Goal: Transaction & Acquisition: Purchase product/service

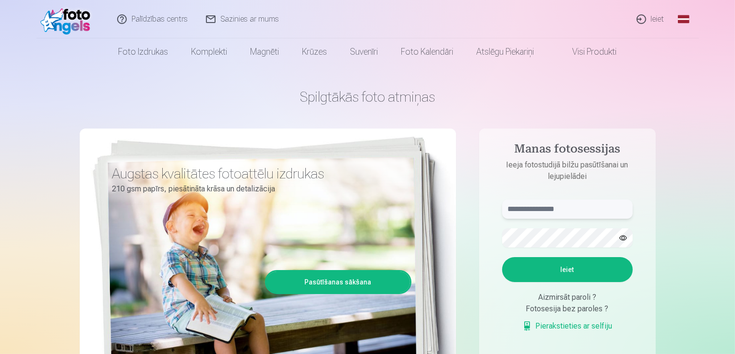
click at [559, 207] on input "text" at bounding box center [567, 209] width 131 height 19
type input "**********"
click at [554, 266] on button "Ieiet" at bounding box center [567, 269] width 131 height 25
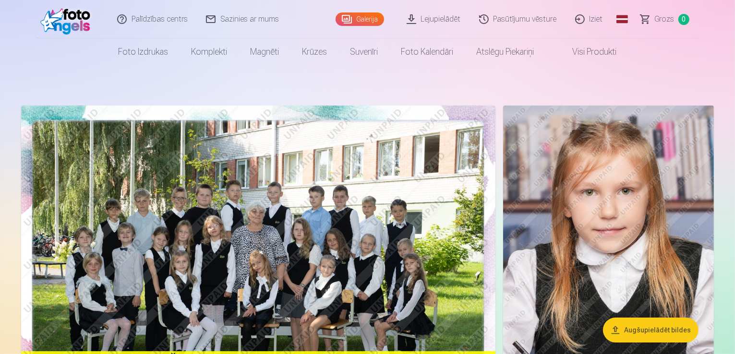
click at [242, 193] on img at bounding box center [258, 264] width 474 height 316
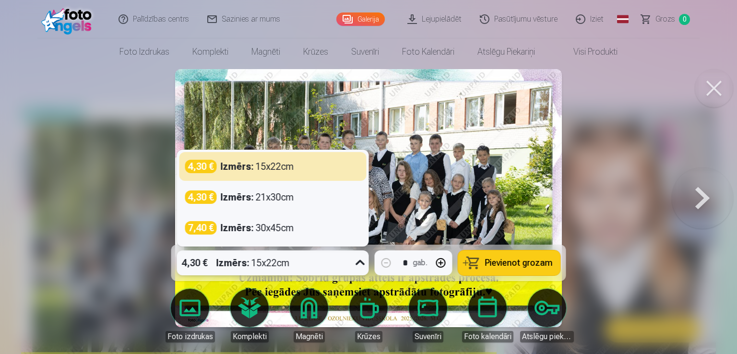
click at [311, 264] on div "4,30 € Izmērs : 15x22cm" at bounding box center [264, 263] width 174 height 25
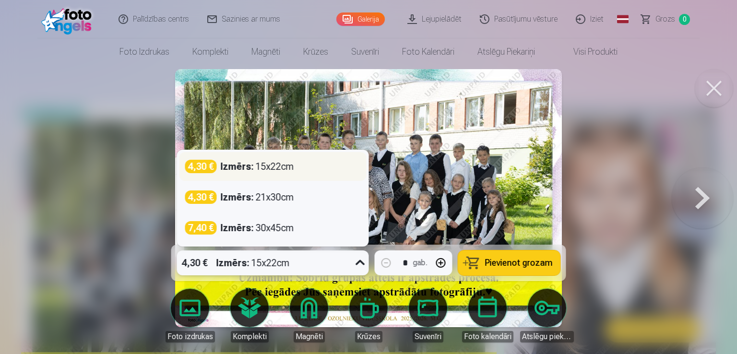
click at [324, 166] on div "4,30 € Izmērs : 15x22cm" at bounding box center [273, 166] width 176 height 13
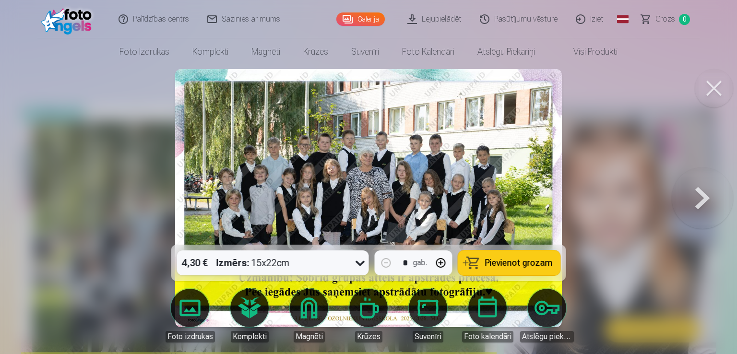
click at [501, 255] on button "Pievienot grozam" at bounding box center [510, 263] width 102 height 25
click at [710, 88] on button at bounding box center [714, 88] width 38 height 38
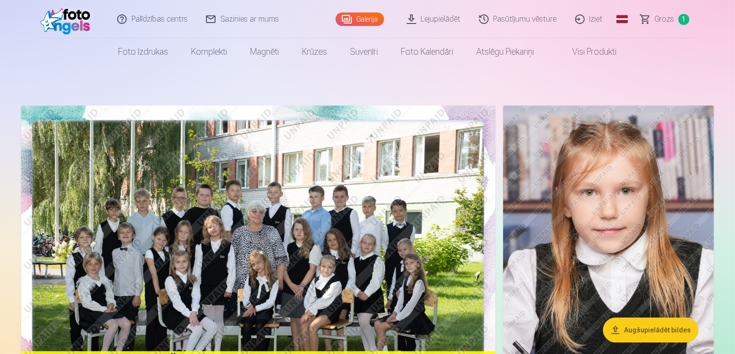
click at [629, 336] on button "Augšupielādēt bildes" at bounding box center [651, 330] width 96 height 25
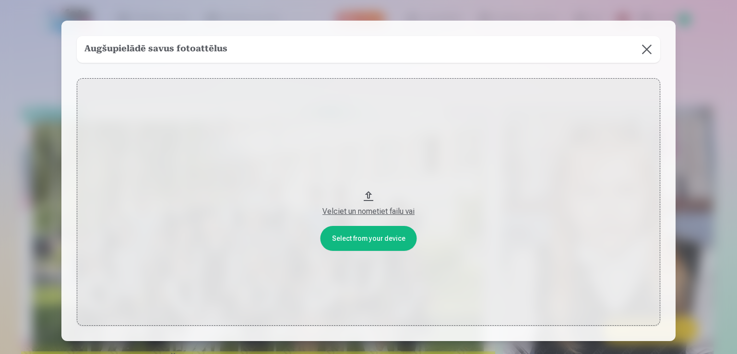
click at [649, 43] on button at bounding box center [647, 49] width 27 height 27
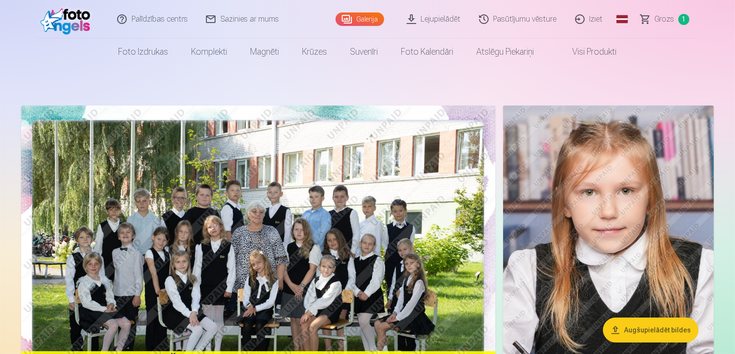
click at [516, 12] on link "Pasūtījumu vēsture" at bounding box center [519, 19] width 96 height 38
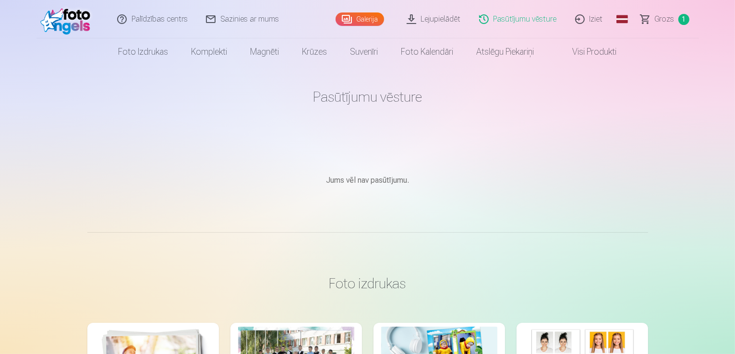
click at [372, 24] on link "Galerija" at bounding box center [360, 18] width 48 height 13
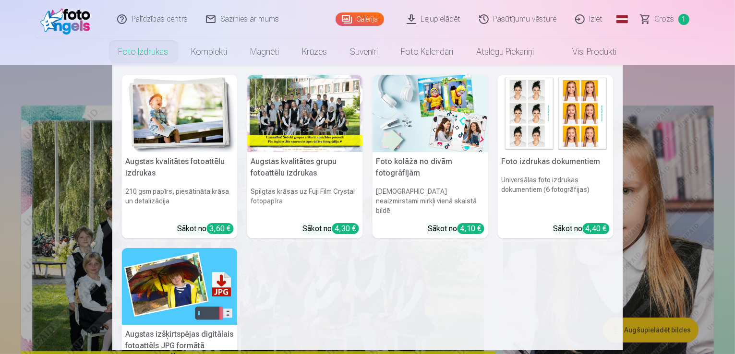
click at [161, 51] on link "Foto izdrukas" at bounding box center [143, 51] width 73 height 27
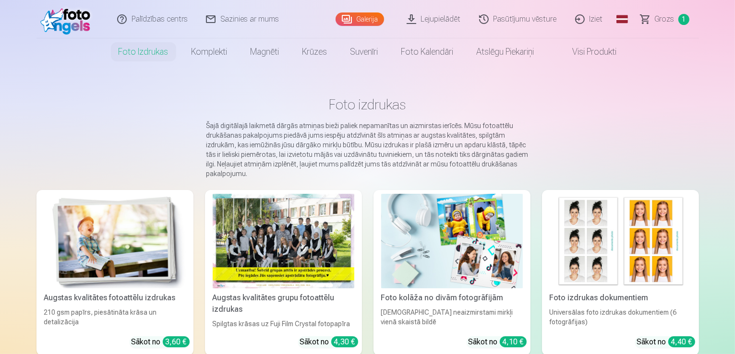
click at [586, 55] on link "Visi produkti" at bounding box center [587, 51] width 83 height 27
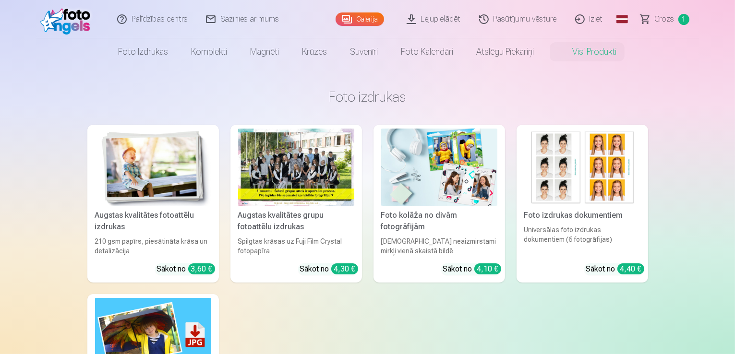
click at [365, 13] on link "Galerija" at bounding box center [360, 18] width 48 height 13
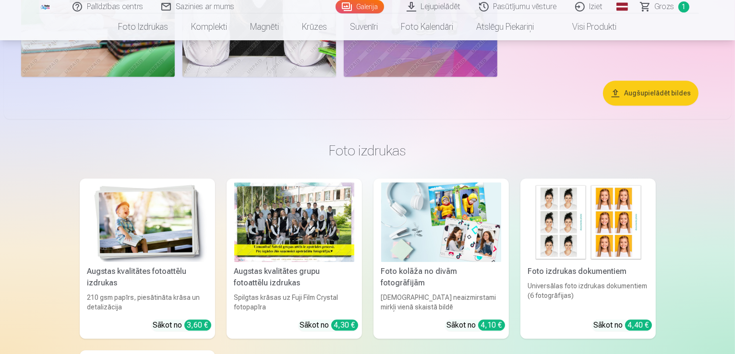
scroll to position [2161, 0]
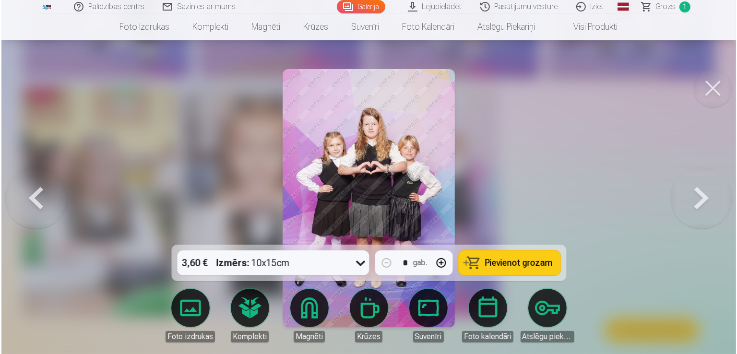
scroll to position [2166, 0]
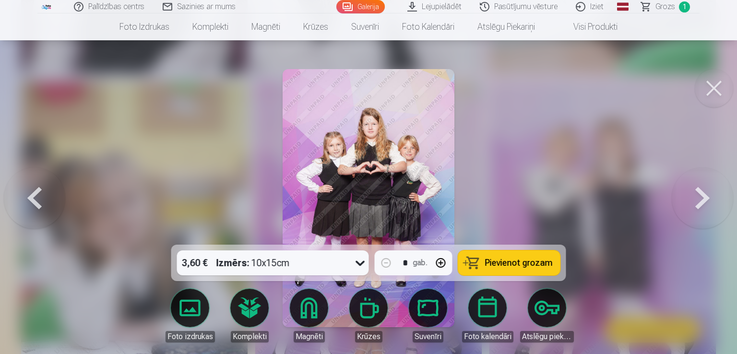
click at [723, 89] on button at bounding box center [714, 88] width 38 height 38
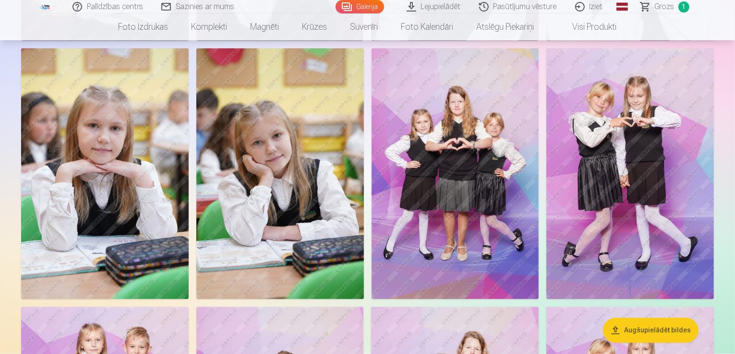
scroll to position [1921, 0]
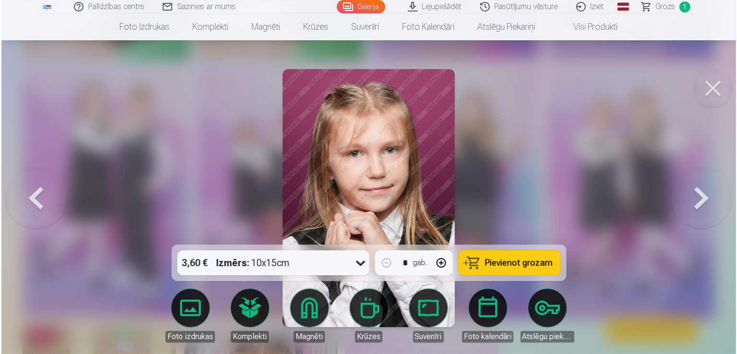
scroll to position [1926, 0]
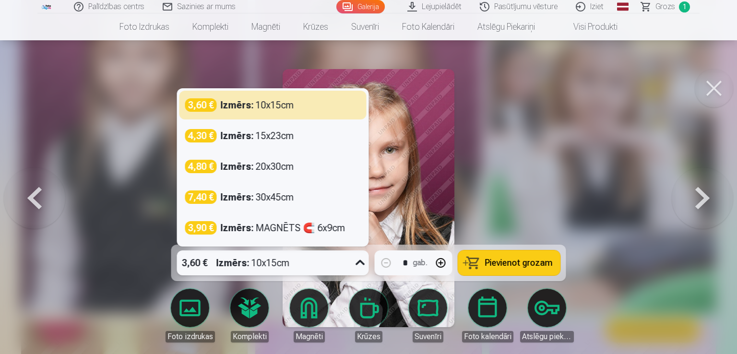
click at [319, 266] on div "3,60 € Izmērs : 10x15cm" at bounding box center [264, 263] width 174 height 25
click at [575, 177] on div at bounding box center [368, 177] width 737 height 354
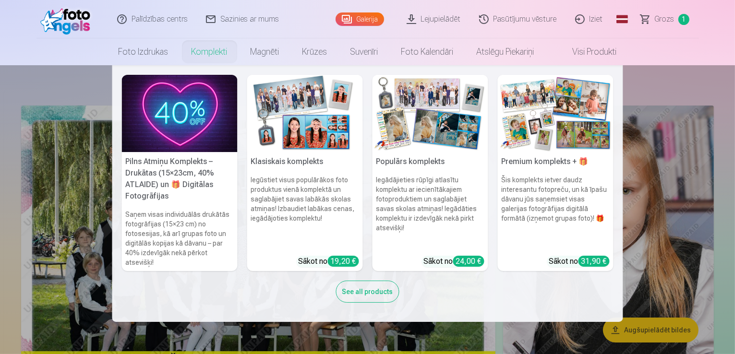
click at [176, 174] on h5 "Pilns Atmiņu Komplekts – Drukātas (15×23cm, 40% ATLAIDE) un 🎁 Digitālas Fotogrā…" at bounding box center [180, 179] width 116 height 54
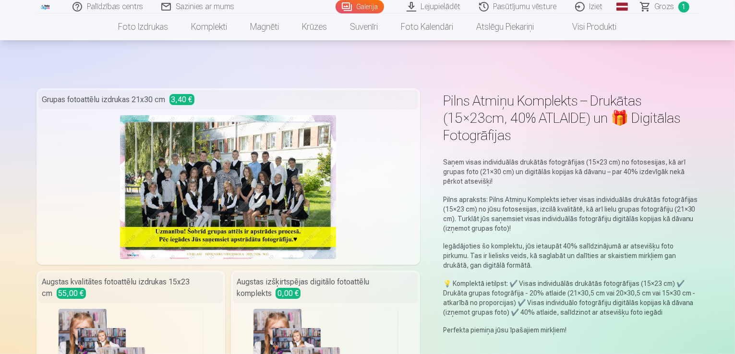
scroll to position [240, 0]
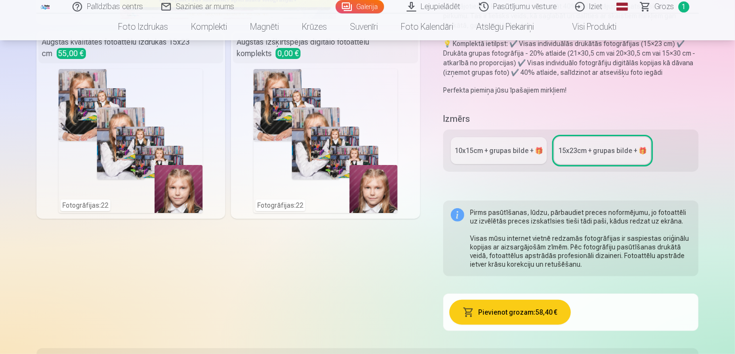
click at [502, 146] on div "10x15сm + grupas bilde + 🎁" at bounding box center [499, 151] width 88 height 10
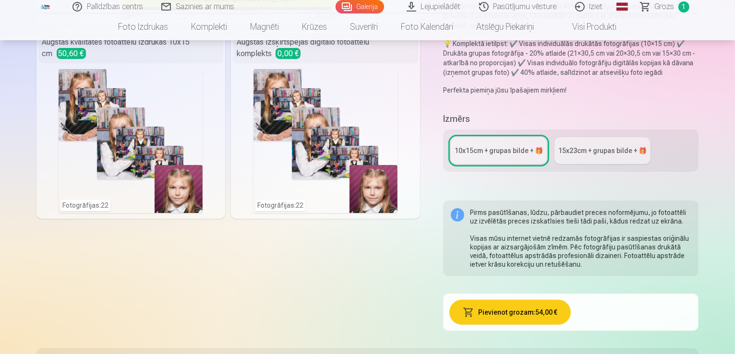
scroll to position [480, 0]
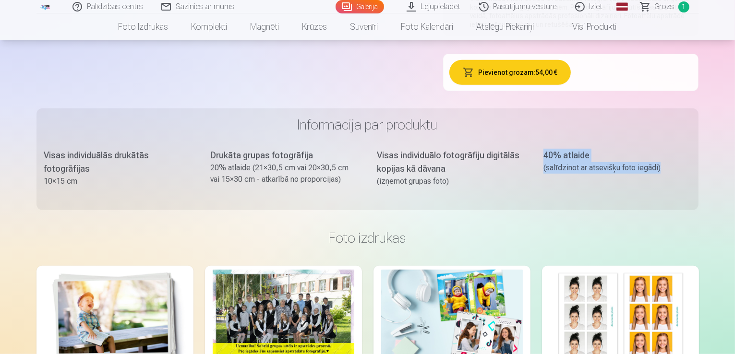
drag, startPoint x: 562, startPoint y: 109, endPoint x: 699, endPoint y: 120, distance: 137.8
click at [691, 149] on div "Visas individuālās drukātās fotogrāfijas 10×15 cm Drukāta grupas fotogrāfija 20…" at bounding box center [367, 176] width 647 height 54
click at [564, 150] on div "40% atlaide (salīdzinot ar atsevišķu foto iegādi)" at bounding box center [617, 176] width 147 height 54
drag, startPoint x: 560, startPoint y: 111, endPoint x: 701, endPoint y: 134, distance: 143.1
click at [691, 149] on div "Visas individuālās drukātās fotogrāfijas 10×15 cm Drukāta grupas fotogrāfija 20…" at bounding box center [367, 176] width 647 height 54
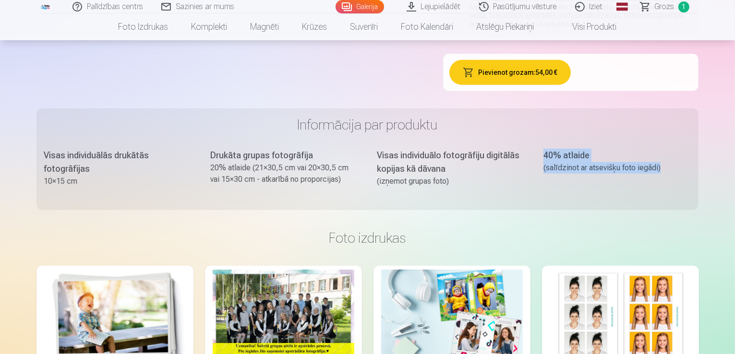
click at [556, 149] on div "Visas individuālās drukātās fotogrāfijas 10×15 cm Drukāta grupas fotogrāfija 20…" at bounding box center [367, 176] width 647 height 54
drag, startPoint x: 553, startPoint y: 110, endPoint x: 614, endPoint y: 107, distance: 61.5
click at [614, 149] on div "Visas individuālās drukātās fotogrāfijas 10×15 cm Drukāta grupas fotogrāfija 20…" at bounding box center [367, 176] width 647 height 54
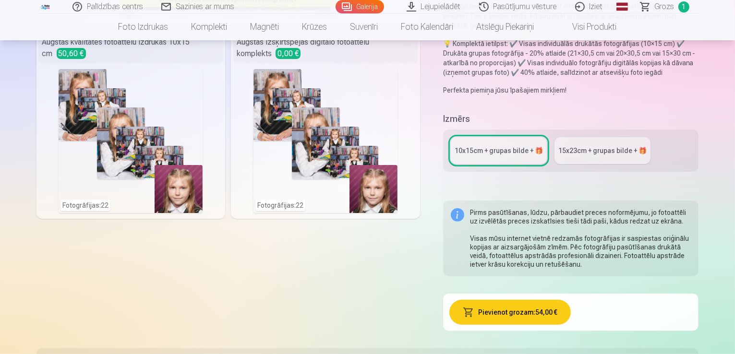
scroll to position [0, 0]
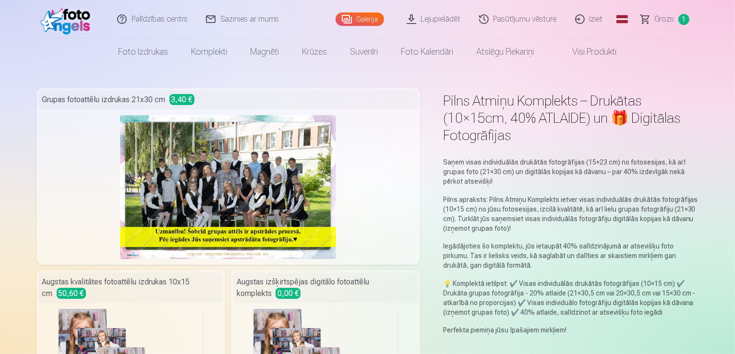
click at [365, 19] on link "Galerija" at bounding box center [360, 18] width 48 height 13
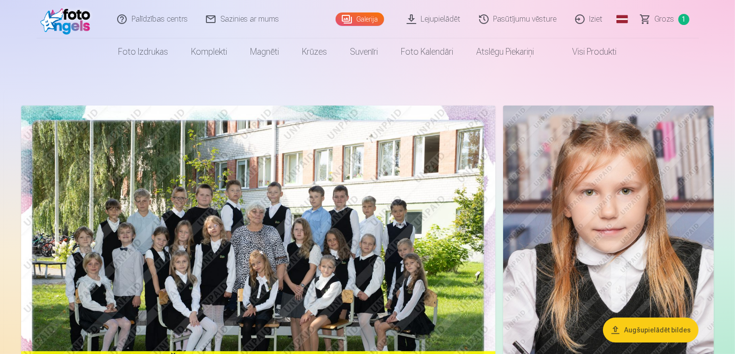
click at [587, 227] on img at bounding box center [608, 264] width 211 height 316
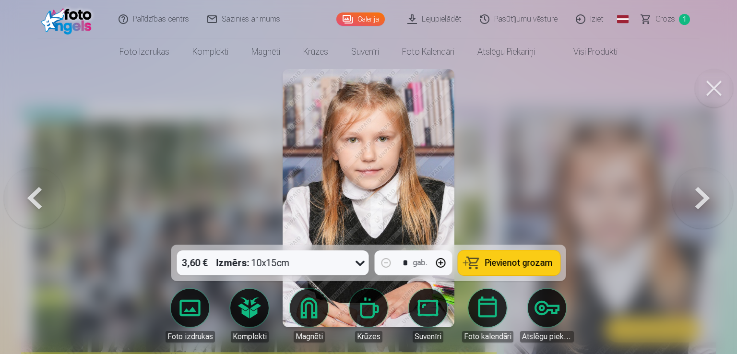
click at [710, 198] on button at bounding box center [702, 198] width 61 height 74
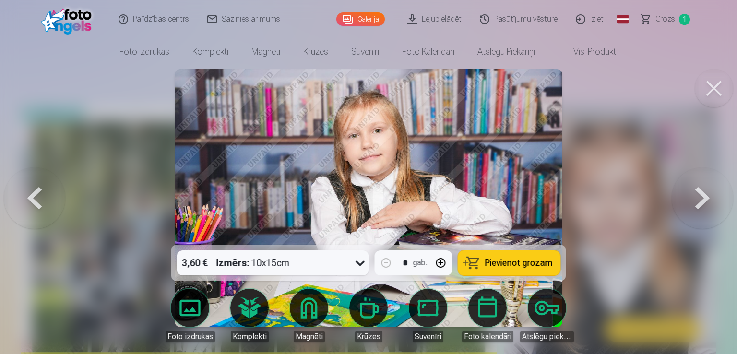
click at [708, 198] on button at bounding box center [702, 198] width 61 height 74
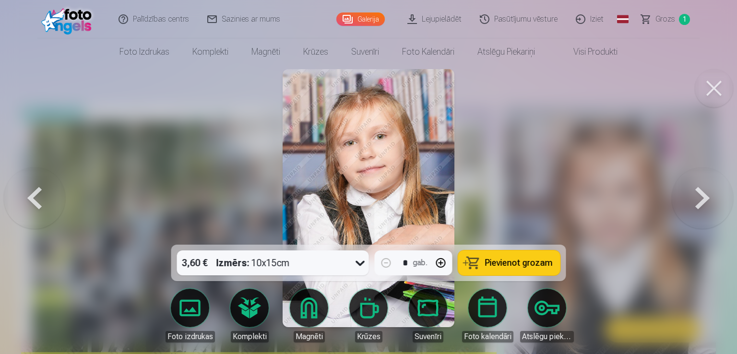
click at [708, 198] on button at bounding box center [702, 198] width 61 height 74
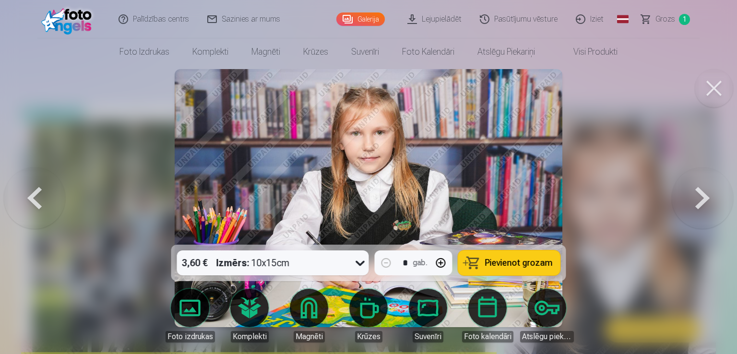
click at [708, 198] on button at bounding box center [702, 198] width 61 height 74
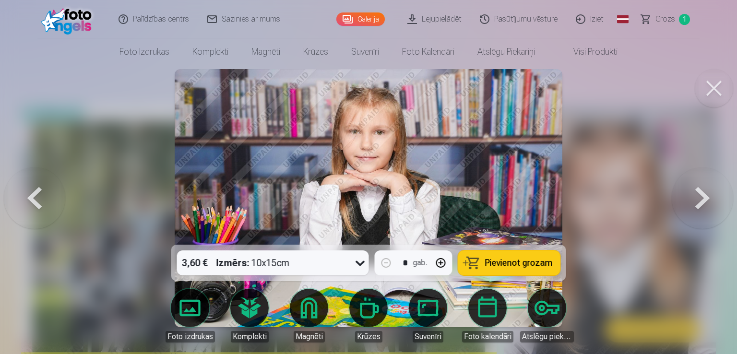
click at [708, 198] on button at bounding box center [702, 198] width 61 height 74
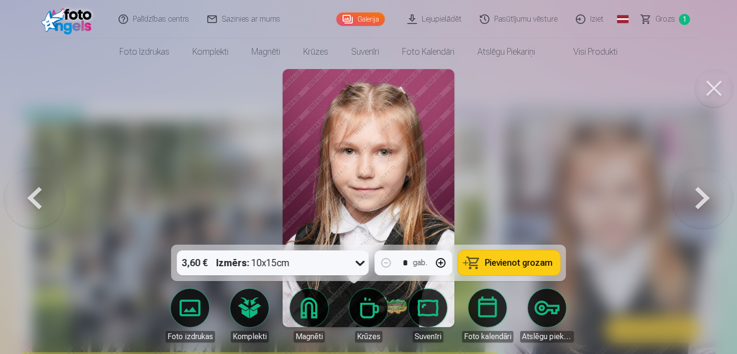
click at [708, 198] on button at bounding box center [702, 198] width 61 height 74
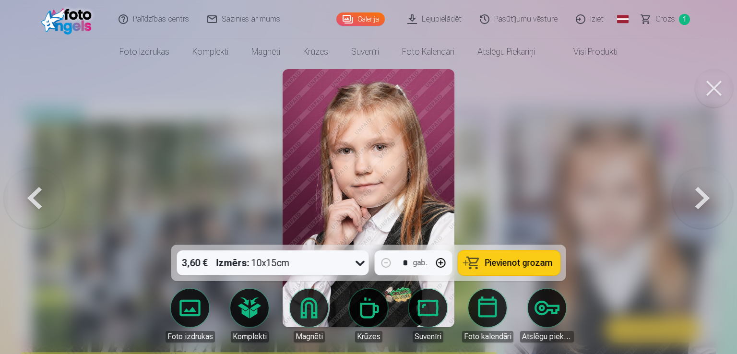
click at [708, 198] on button at bounding box center [702, 198] width 61 height 74
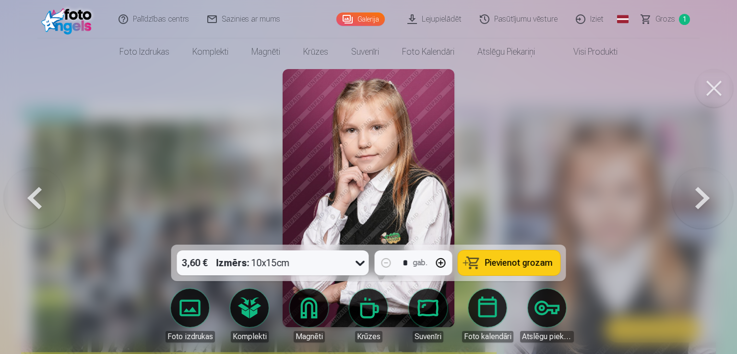
click at [708, 198] on button at bounding box center [702, 198] width 61 height 74
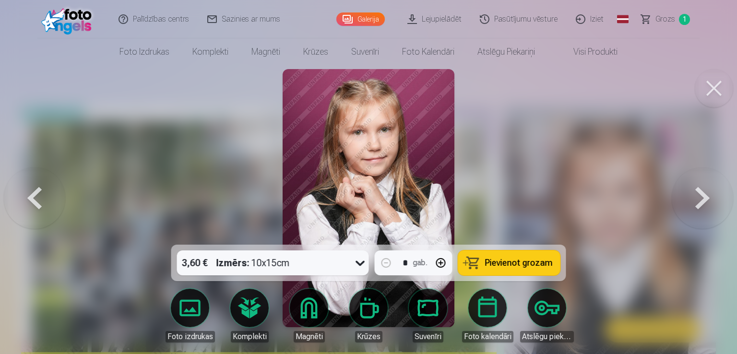
click at [708, 198] on button at bounding box center [702, 198] width 61 height 74
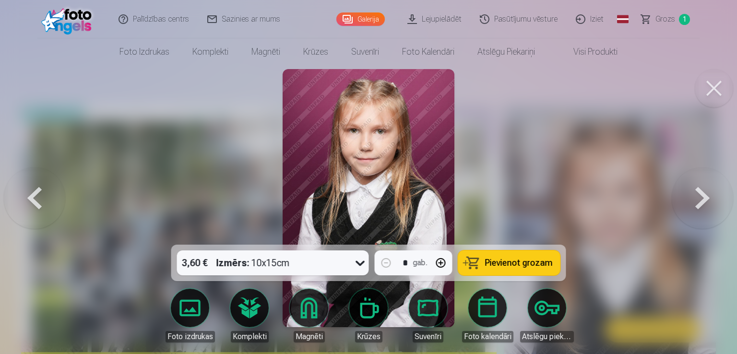
click at [708, 198] on button at bounding box center [702, 198] width 61 height 74
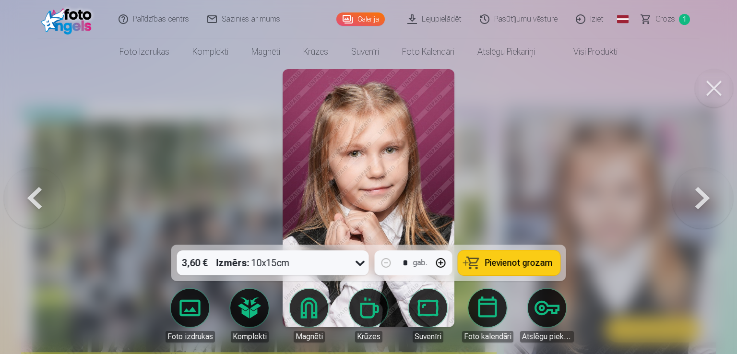
click at [708, 198] on button at bounding box center [702, 198] width 61 height 74
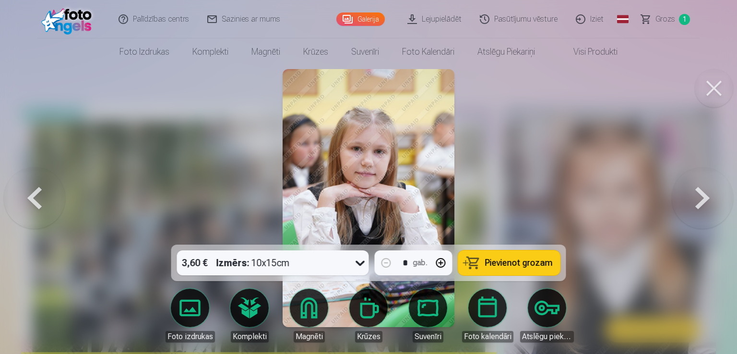
click at [708, 198] on button at bounding box center [702, 198] width 61 height 74
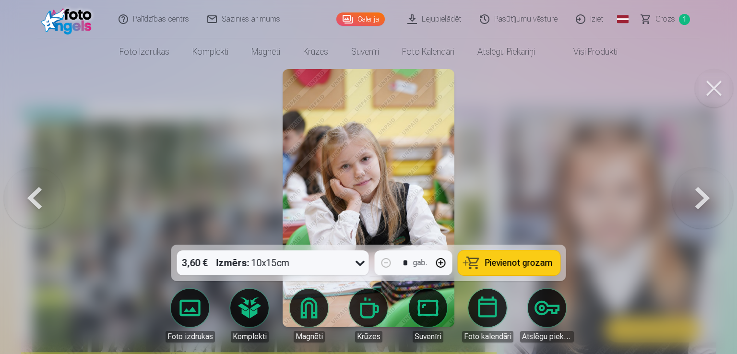
click at [708, 198] on button at bounding box center [702, 198] width 61 height 74
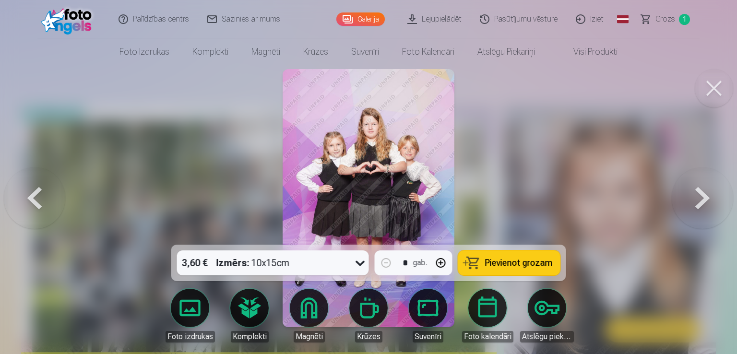
click at [708, 198] on button at bounding box center [702, 198] width 61 height 74
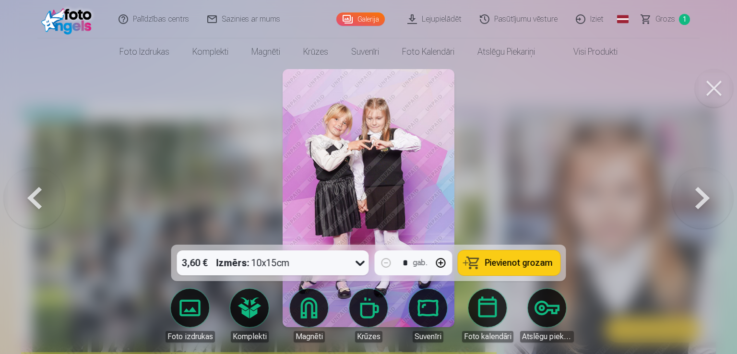
click at [708, 198] on button at bounding box center [702, 198] width 61 height 74
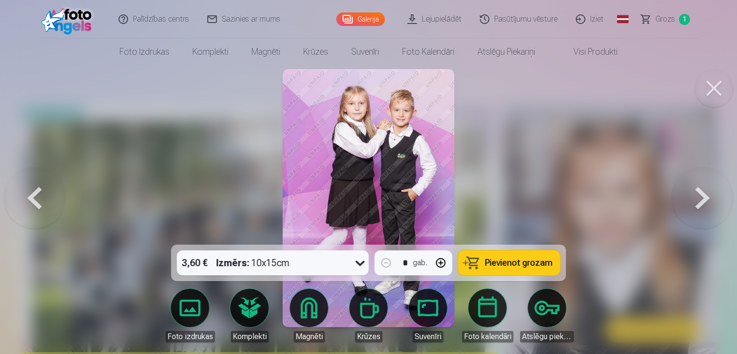
click at [708, 198] on button at bounding box center [702, 198] width 61 height 74
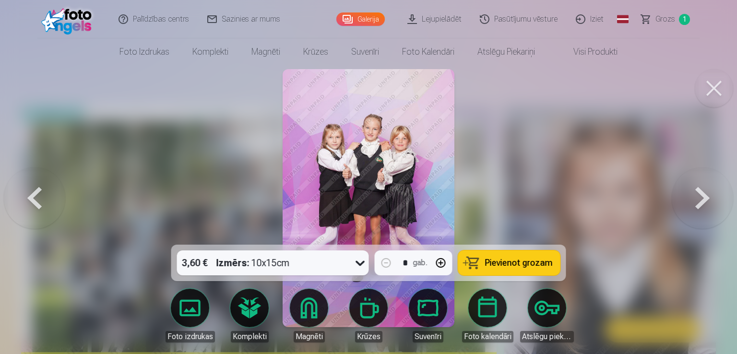
click at [708, 198] on button at bounding box center [702, 198] width 61 height 74
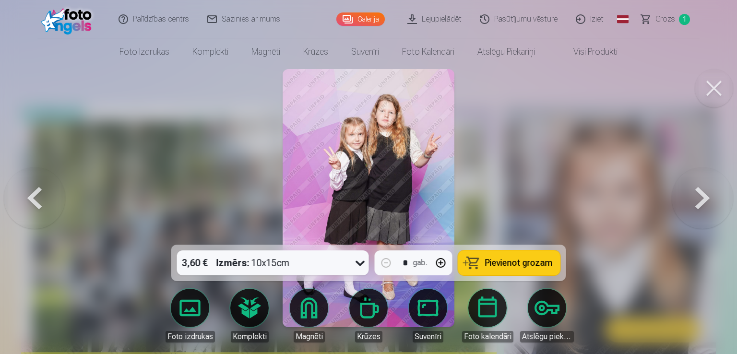
click at [705, 202] on button at bounding box center [702, 198] width 61 height 74
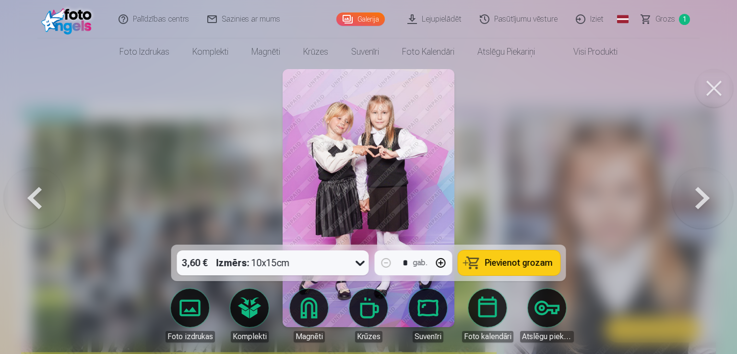
click at [705, 202] on button at bounding box center [702, 198] width 61 height 74
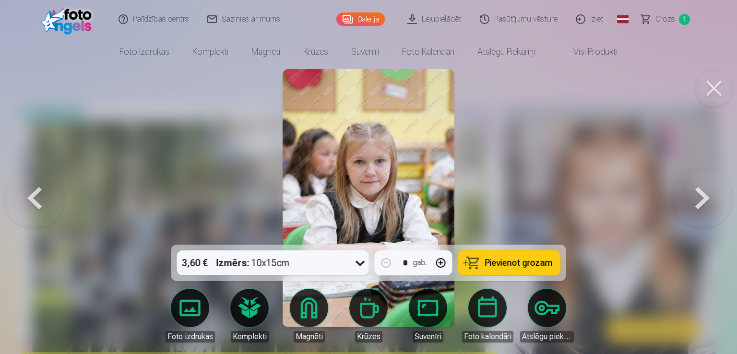
click at [705, 202] on button at bounding box center [702, 198] width 61 height 74
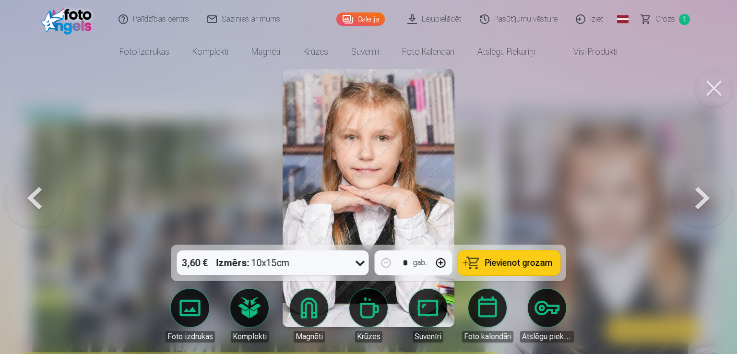
click at [705, 202] on button at bounding box center [702, 198] width 61 height 74
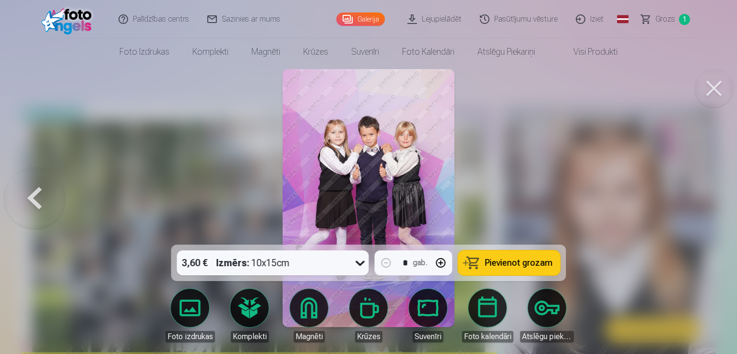
click at [705, 202] on div at bounding box center [368, 177] width 737 height 354
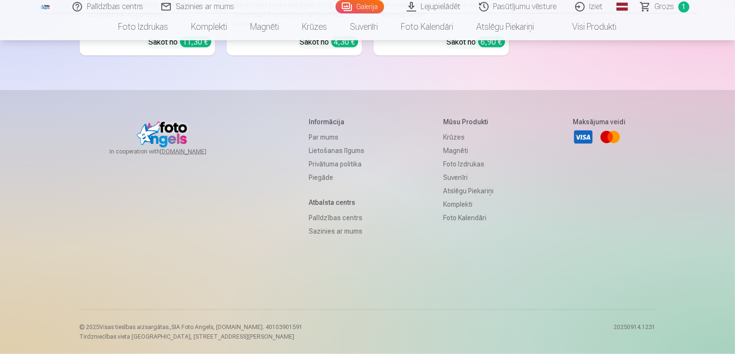
scroll to position [6134, 0]
click at [459, 207] on link "Komplekti" at bounding box center [468, 204] width 50 height 13
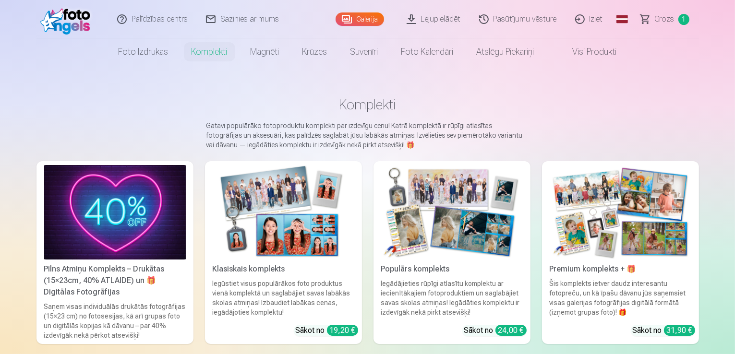
click at [672, 19] on span "Grozs" at bounding box center [665, 19] width 20 height 12
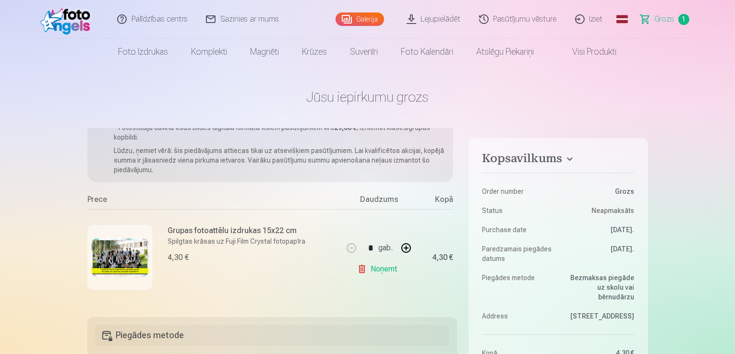
click at [359, 20] on link "Galerija" at bounding box center [360, 18] width 48 height 13
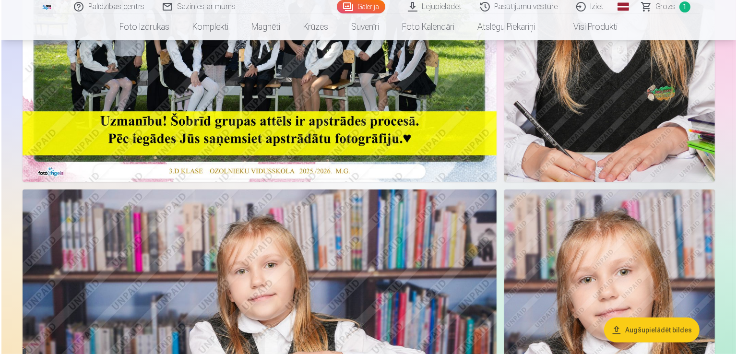
scroll to position [480, 0]
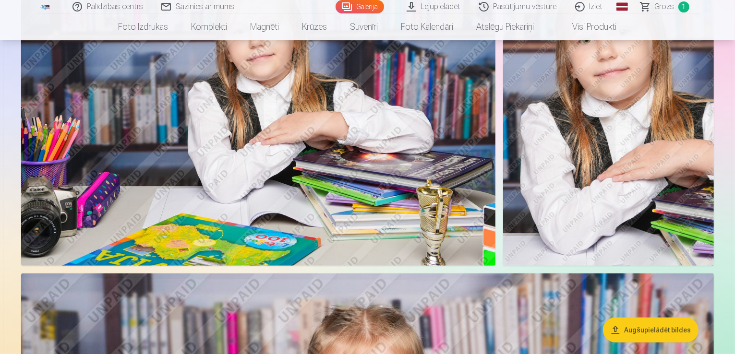
click at [428, 169] on img at bounding box center [258, 108] width 474 height 316
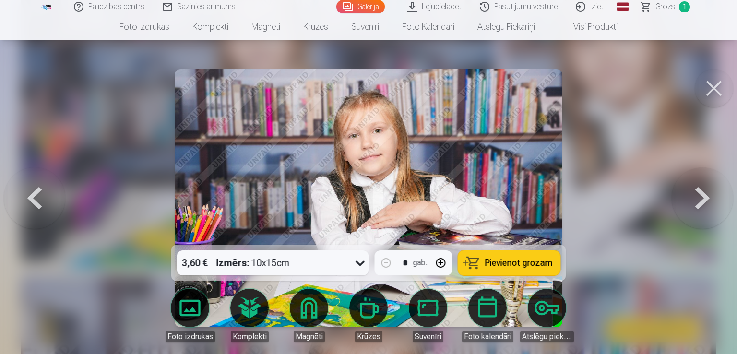
click at [506, 264] on span "Pievienot grozam" at bounding box center [519, 263] width 68 height 9
click at [712, 91] on button at bounding box center [714, 88] width 38 height 38
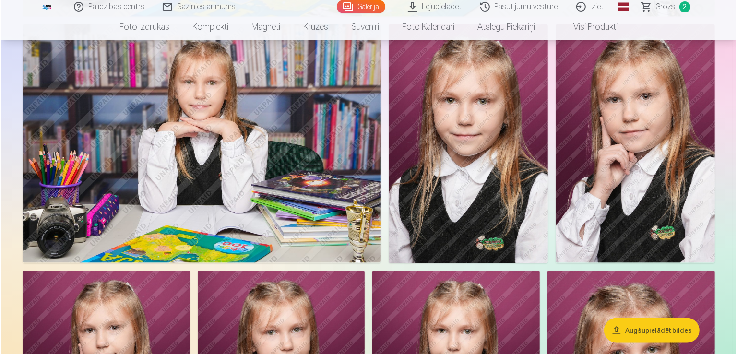
scroll to position [959, 0]
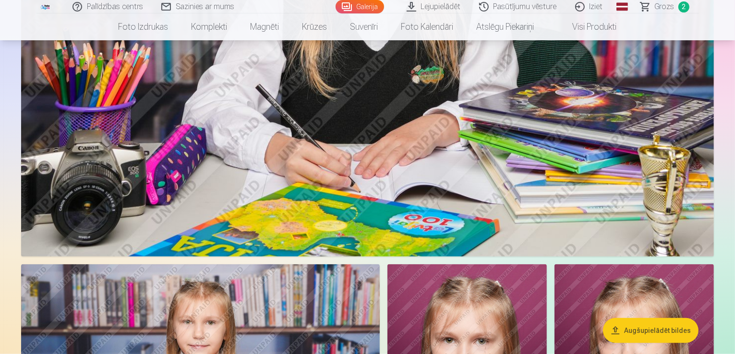
click at [449, 162] on img at bounding box center [367, 26] width 693 height 462
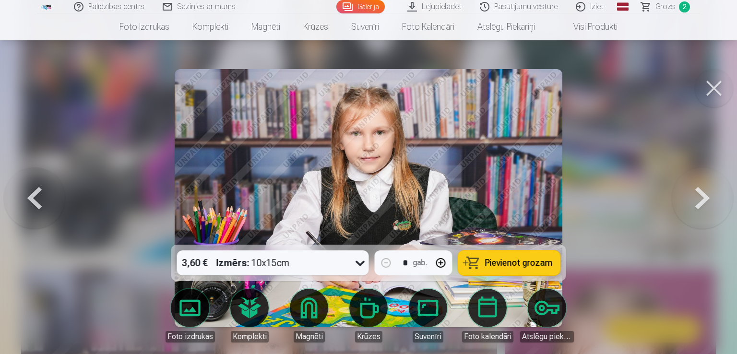
click at [480, 262] on button "Pievienot grozam" at bounding box center [510, 263] width 102 height 25
click at [708, 89] on button at bounding box center [714, 88] width 38 height 38
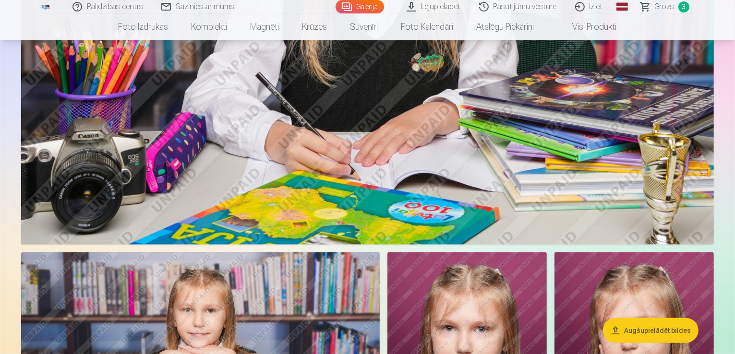
scroll to position [1197, 0]
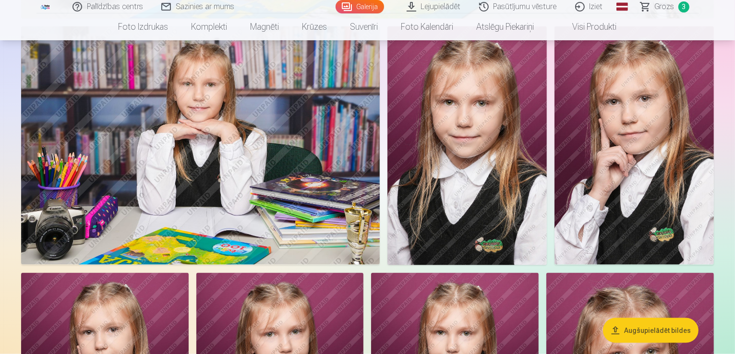
click at [378, 206] on img at bounding box center [200, 145] width 359 height 239
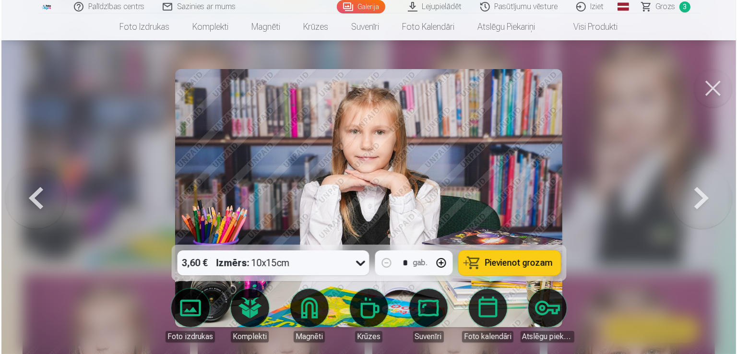
scroll to position [1199, 0]
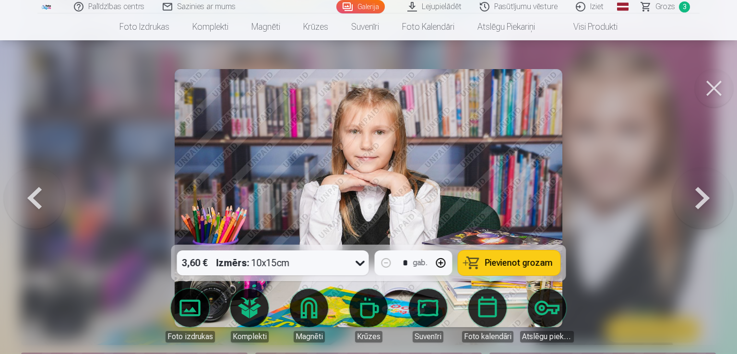
click at [489, 254] on button "Pievienot grozam" at bounding box center [510, 263] width 102 height 25
click at [709, 90] on button at bounding box center [714, 88] width 38 height 38
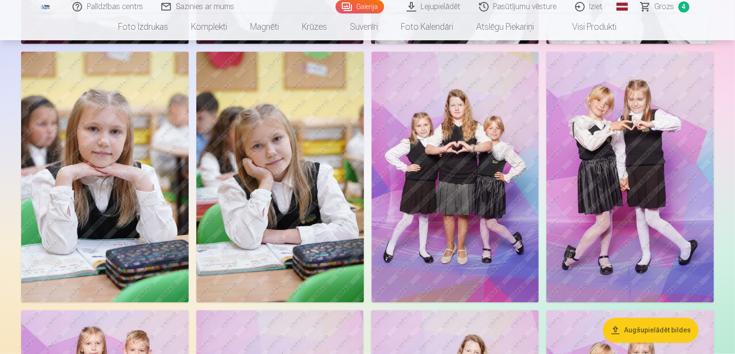
scroll to position [1437, 0]
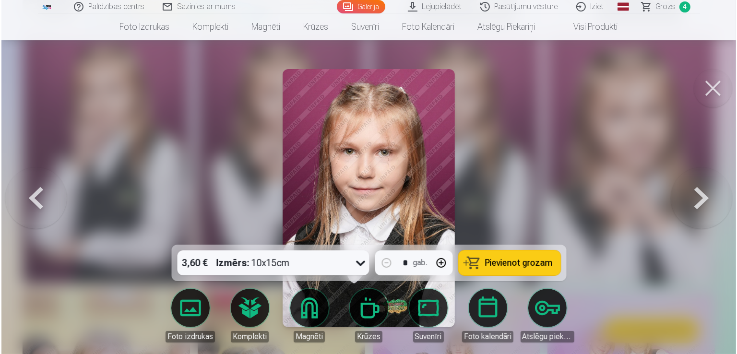
scroll to position [1440, 0]
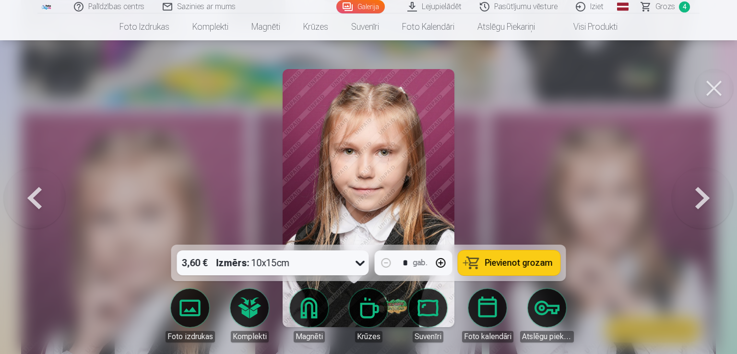
click at [496, 262] on span "Pievienot grozam" at bounding box center [519, 263] width 68 height 9
click at [707, 87] on button at bounding box center [714, 88] width 38 height 38
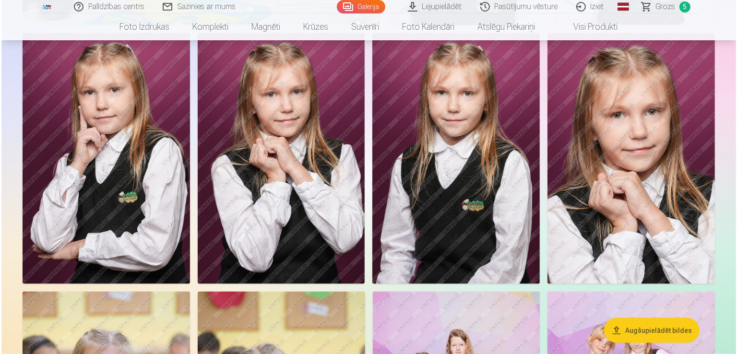
scroll to position [1677, 0]
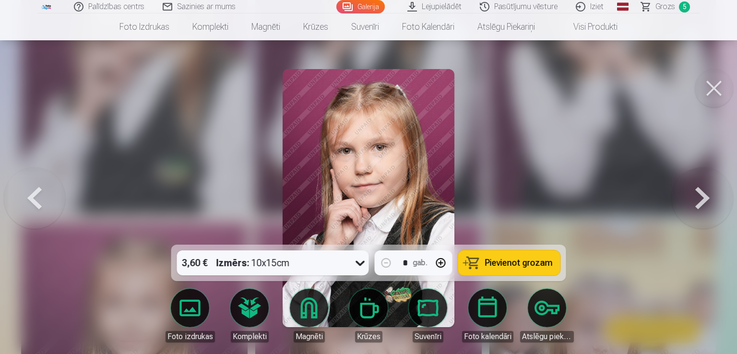
click at [489, 263] on span "Pievienot grozam" at bounding box center [519, 263] width 68 height 9
click at [713, 87] on button at bounding box center [714, 88] width 38 height 38
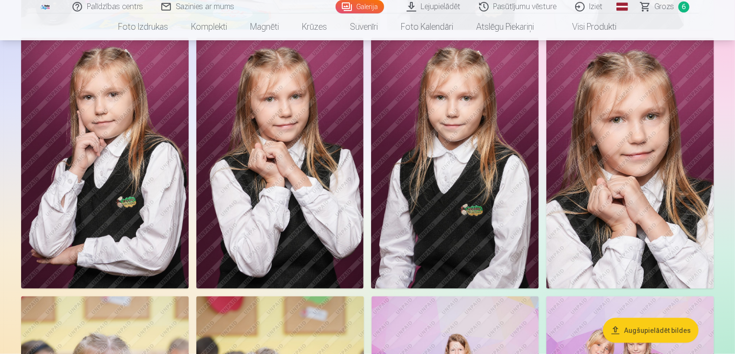
scroll to position [1672, 0]
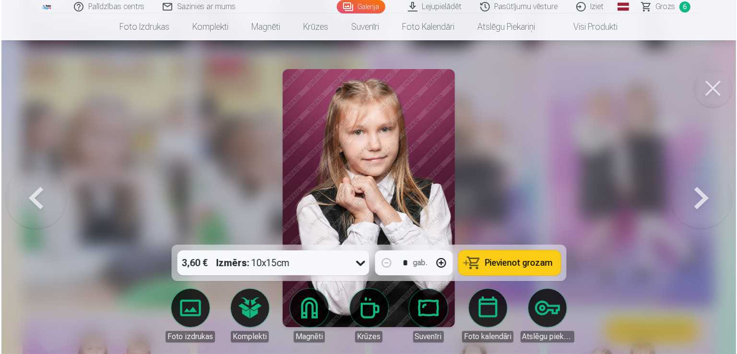
scroll to position [1677, 0]
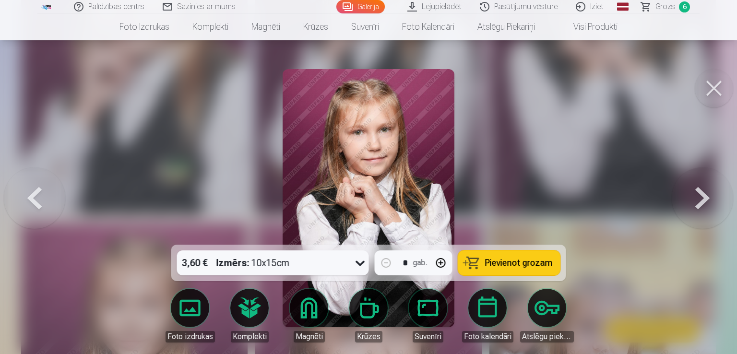
click at [484, 263] on button "Pievienot grozam" at bounding box center [510, 263] width 102 height 25
click at [717, 85] on button at bounding box center [714, 88] width 38 height 38
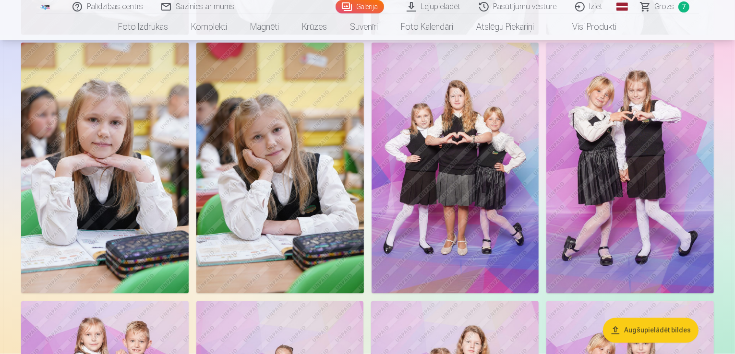
scroll to position [1912, 0]
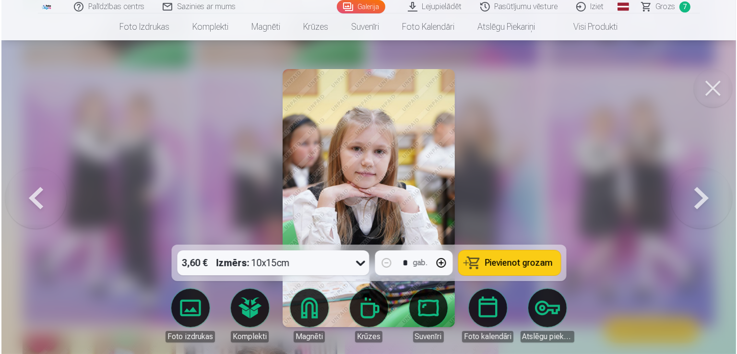
scroll to position [1918, 0]
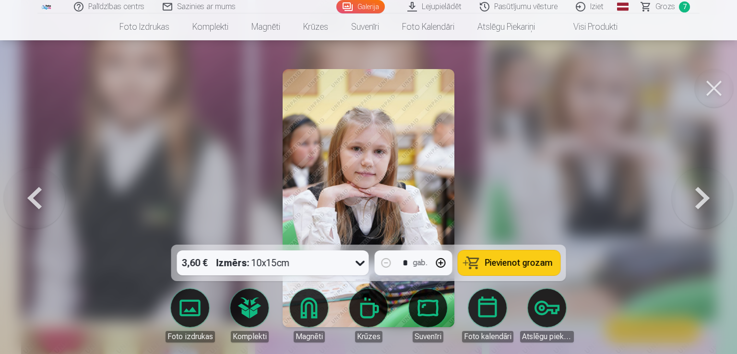
click at [501, 262] on span "Pievienot grozam" at bounding box center [519, 263] width 68 height 9
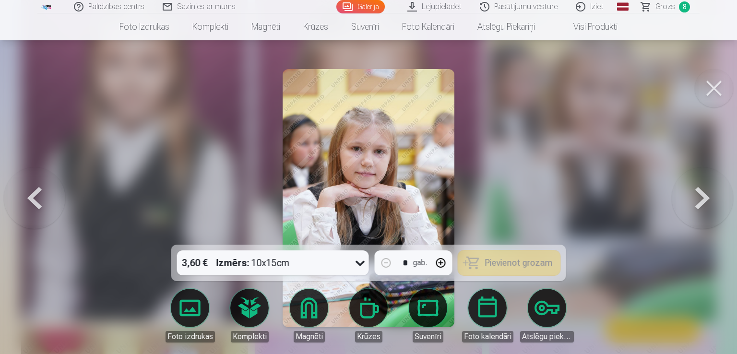
click at [709, 91] on button at bounding box center [714, 88] width 38 height 38
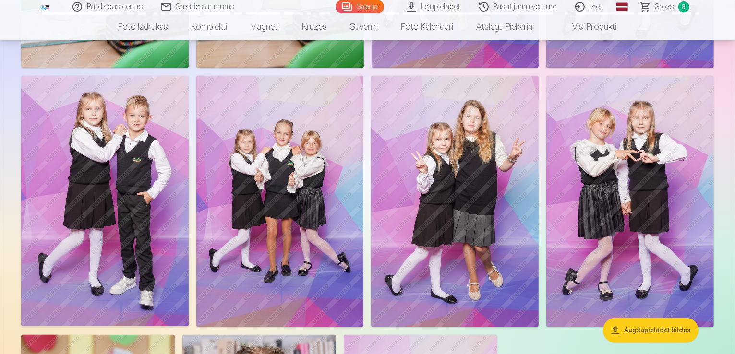
scroll to position [2152, 0]
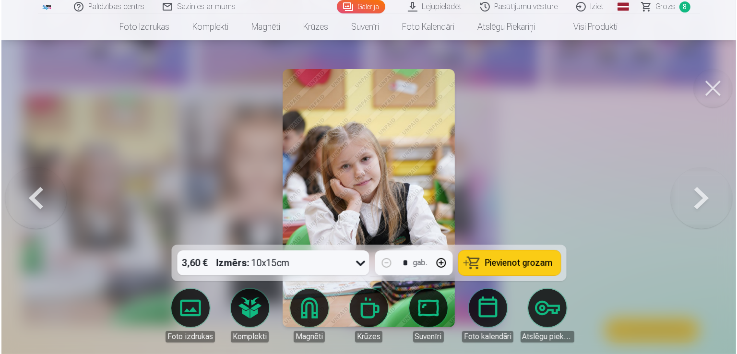
scroll to position [2158, 0]
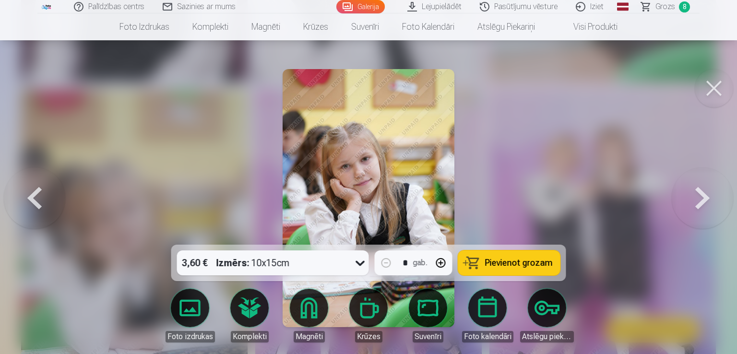
click at [514, 267] on span "Pievienot grozam" at bounding box center [519, 263] width 68 height 9
click at [714, 89] on button at bounding box center [714, 88] width 38 height 38
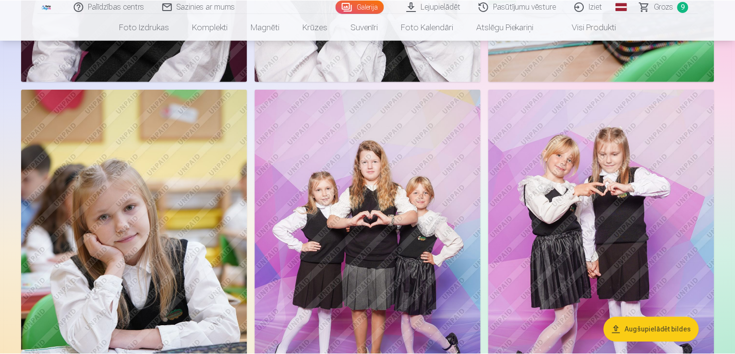
scroll to position [2152, 0]
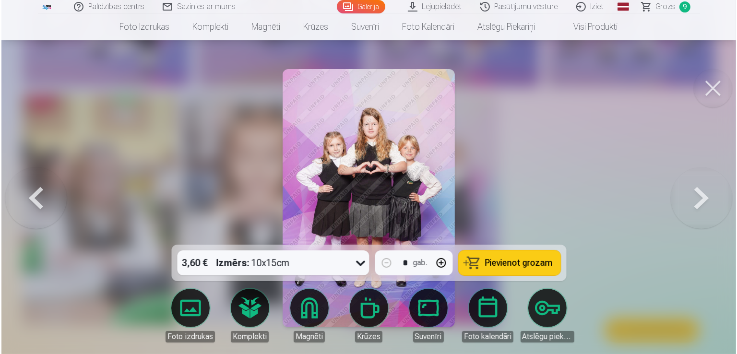
scroll to position [2158, 0]
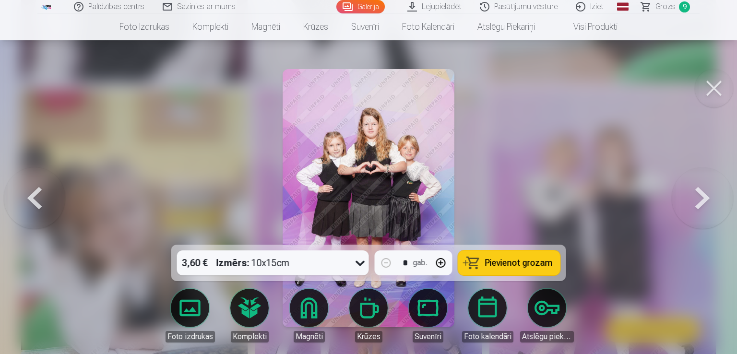
click at [484, 264] on button "Pievienot grozam" at bounding box center [510, 263] width 102 height 25
click at [702, 78] on button at bounding box center [714, 88] width 38 height 38
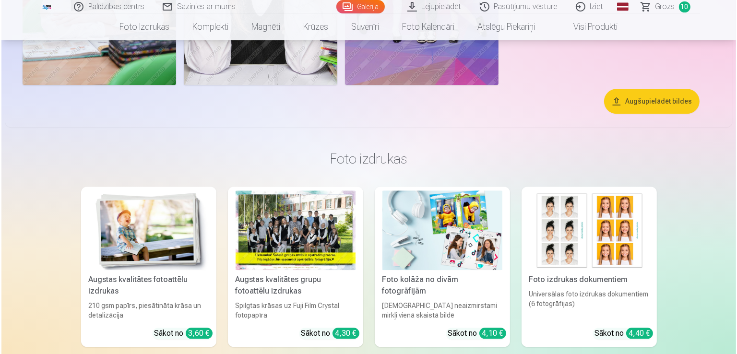
scroll to position [2633, 0]
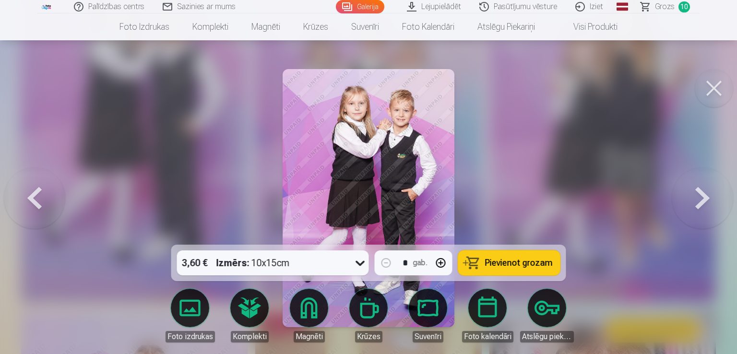
click at [489, 260] on span "Pievienot grozam" at bounding box center [519, 263] width 68 height 9
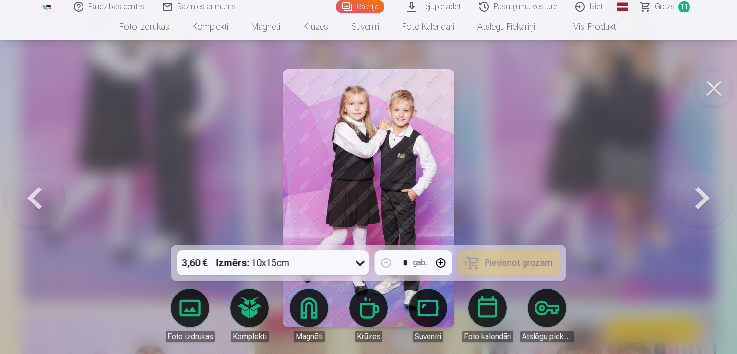
click at [714, 85] on button at bounding box center [714, 88] width 38 height 38
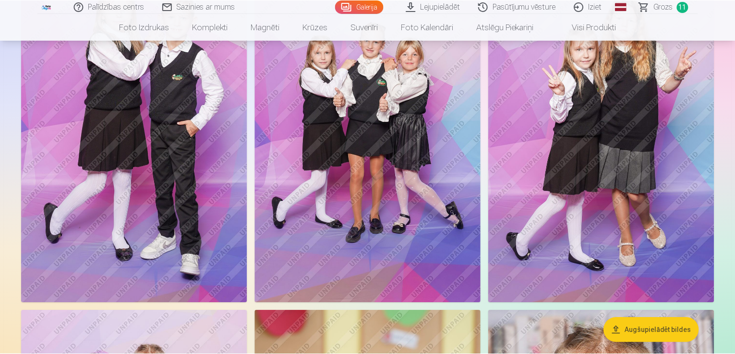
scroll to position [2624, 0]
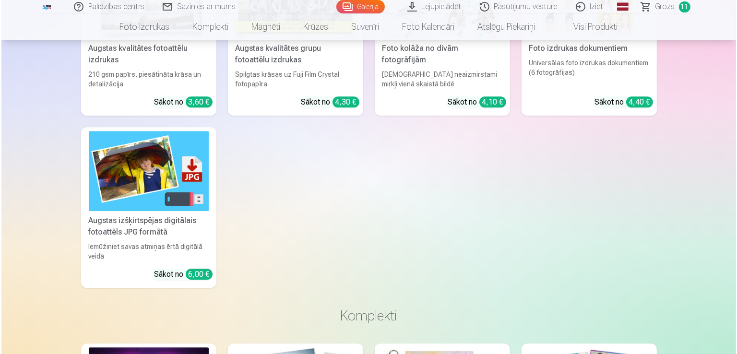
scroll to position [2633, 0]
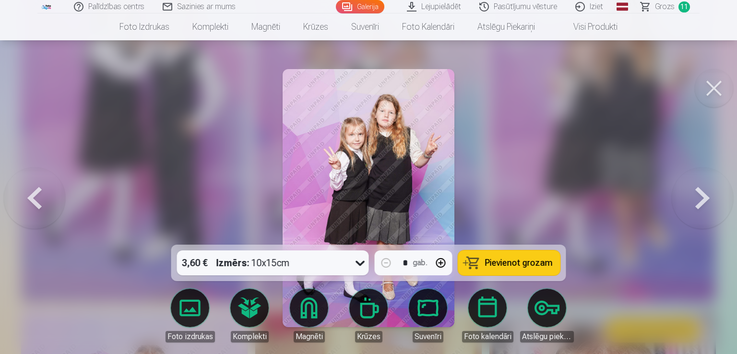
drag, startPoint x: 489, startPoint y: 262, endPoint x: 643, endPoint y: 170, distance: 179.8
click at [706, 97] on button at bounding box center [714, 88] width 38 height 38
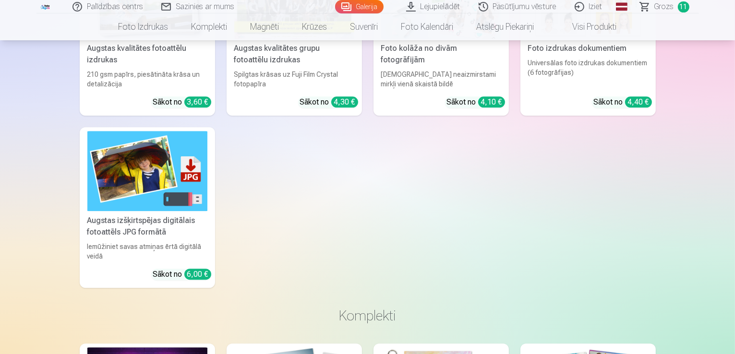
scroll to position [2864, 0]
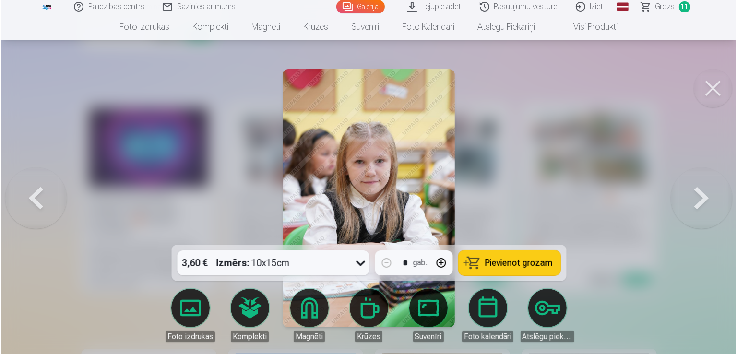
scroll to position [2873, 0]
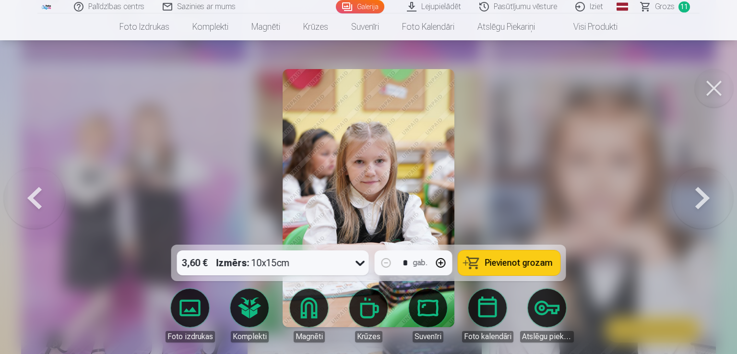
click at [502, 267] on span "Pievienot grozam" at bounding box center [519, 263] width 68 height 9
click at [707, 90] on button at bounding box center [714, 88] width 38 height 38
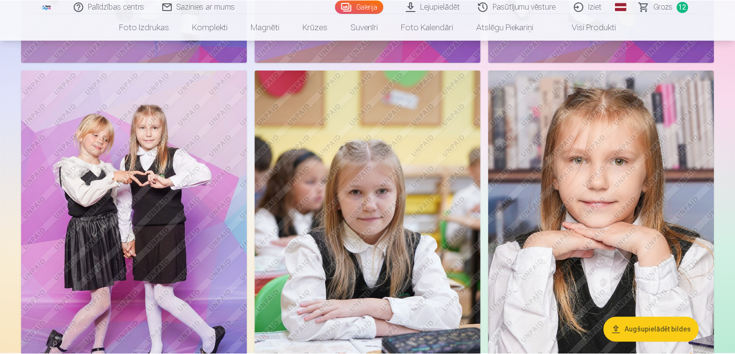
scroll to position [2864, 0]
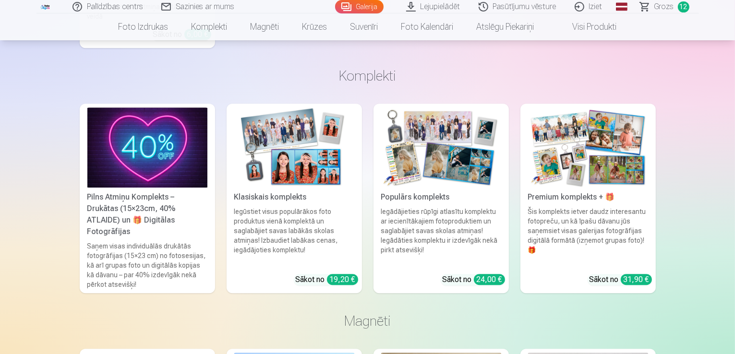
click at [669, 10] on span "Grozs" at bounding box center [664, 7] width 20 height 12
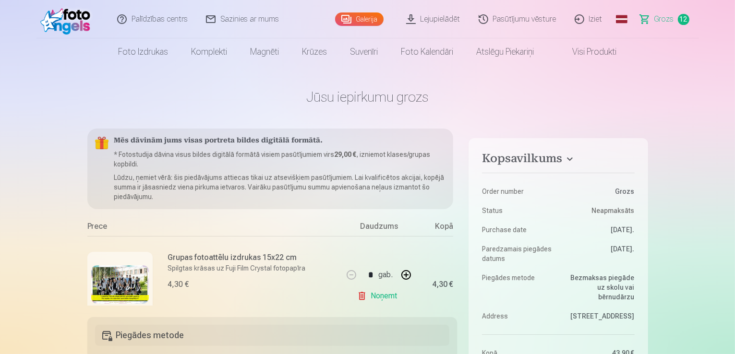
click at [376, 22] on link "Galerija" at bounding box center [359, 18] width 48 height 13
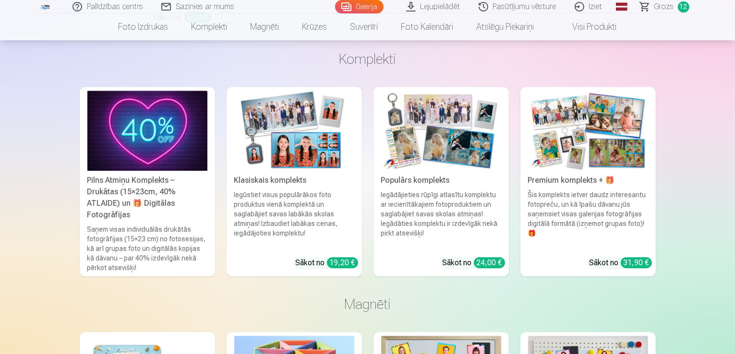
scroll to position [3121, 0]
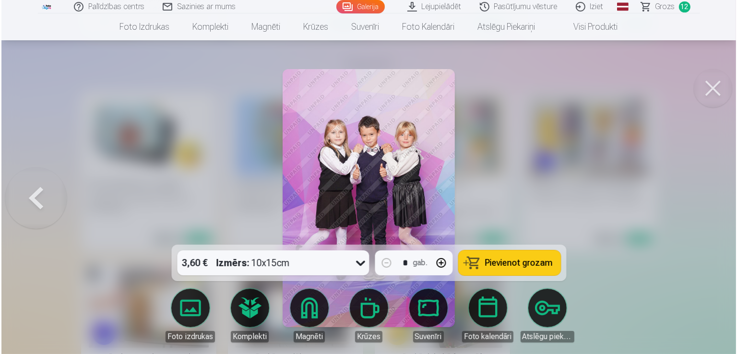
scroll to position [3130, 0]
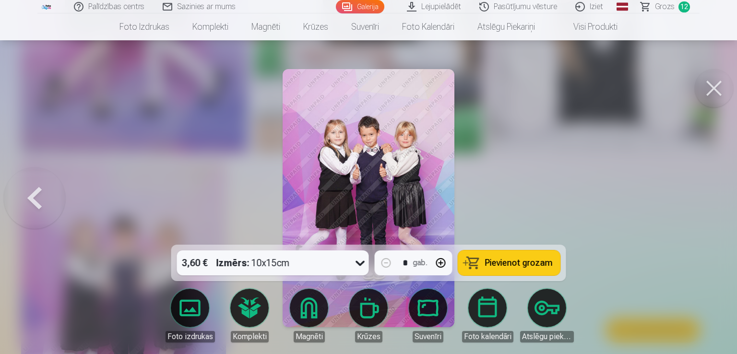
click at [496, 259] on span "Pievienot grozam" at bounding box center [519, 263] width 68 height 9
click at [661, 10] on span "Grozs" at bounding box center [665, 7] width 20 height 12
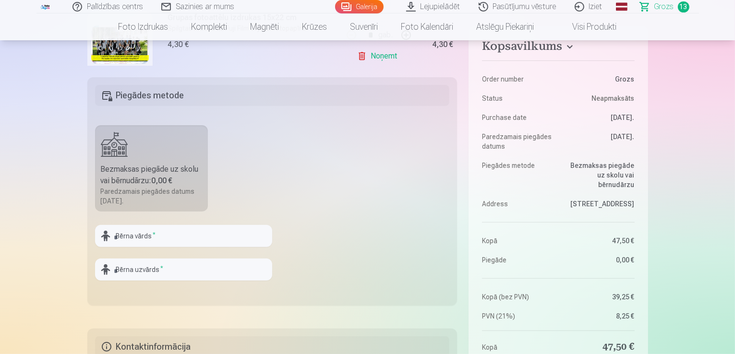
scroll to position [480, 0]
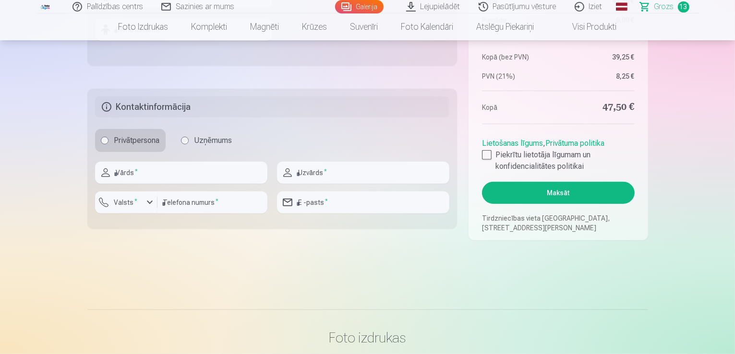
click at [656, 6] on span "Grozs" at bounding box center [664, 7] width 20 height 12
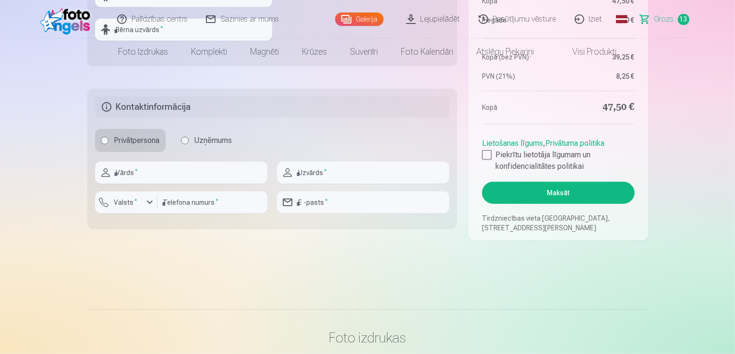
scroll to position [0, 0]
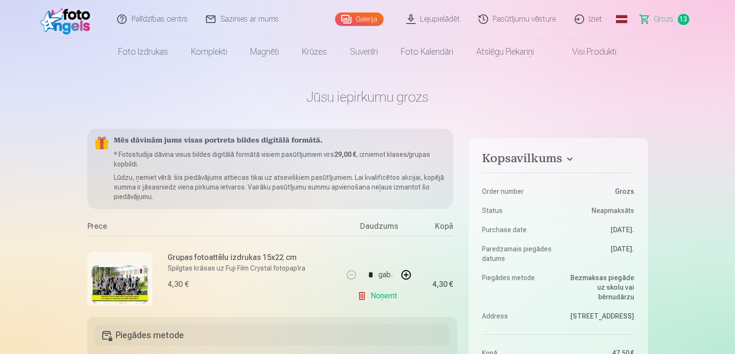
click at [372, 298] on link "Noņemt" at bounding box center [379, 296] width 44 height 19
click at [390, 294] on link "Noņemt" at bounding box center [379, 296] width 44 height 19
click at [388, 294] on link "Noņemt" at bounding box center [379, 296] width 44 height 19
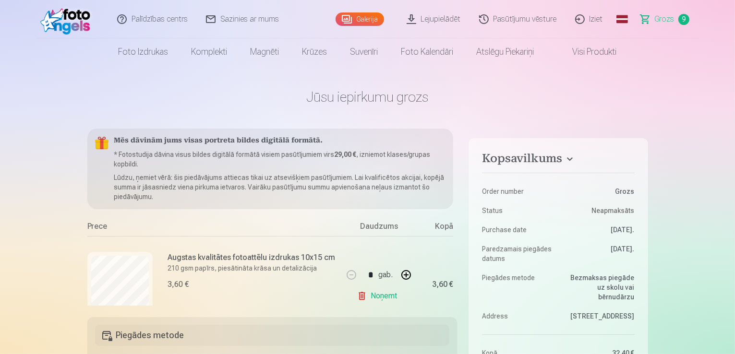
click at [388, 294] on link "Noņemt" at bounding box center [379, 296] width 44 height 19
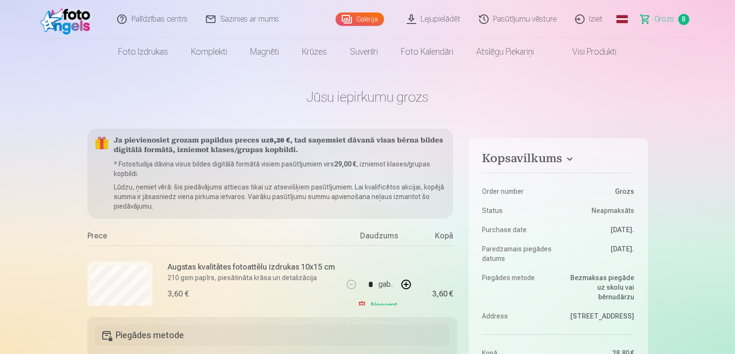
click at [388, 294] on div "* gab." at bounding box center [379, 284] width 78 height 23
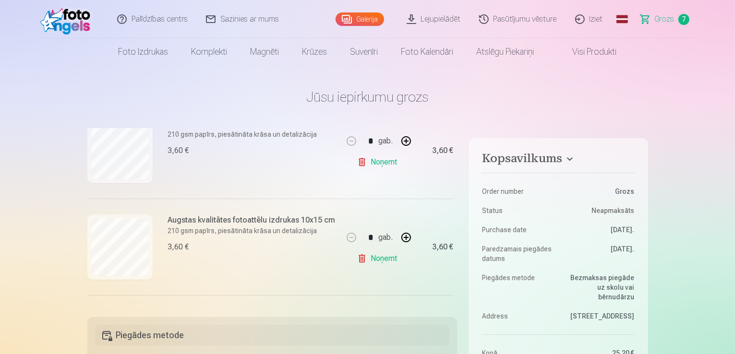
click at [382, 162] on link "Noņemt" at bounding box center [379, 162] width 44 height 19
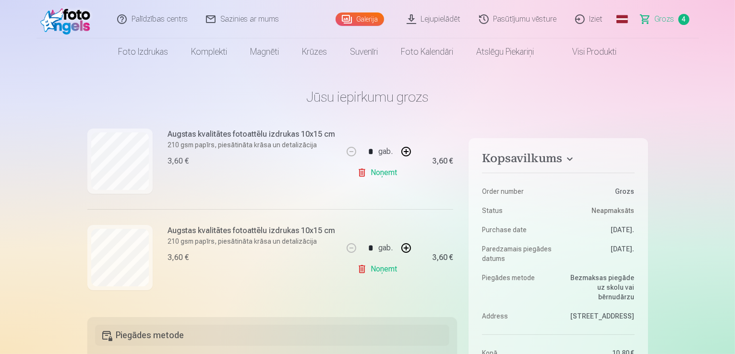
click at [382, 163] on link "Noņemt" at bounding box center [379, 172] width 44 height 19
click at [379, 173] on link "Noņemt" at bounding box center [379, 172] width 44 height 19
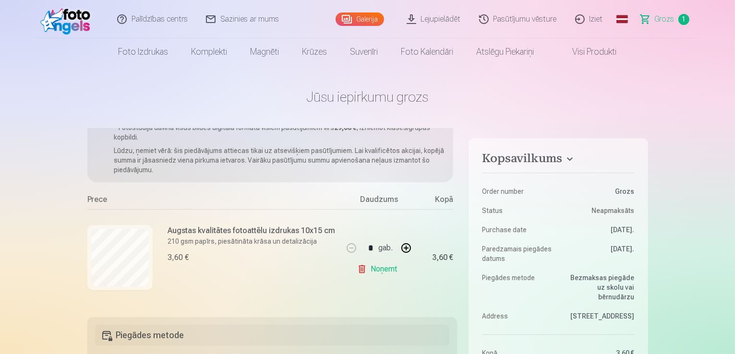
scroll to position [38, 0]
click at [379, 173] on div "Ja pievienosiet grozam papildus preces uz 25,40 € , tad saņemsiet dāvanā visas …" at bounding box center [270, 137] width 366 height 90
click at [382, 271] on link "Noņemt" at bounding box center [379, 269] width 44 height 19
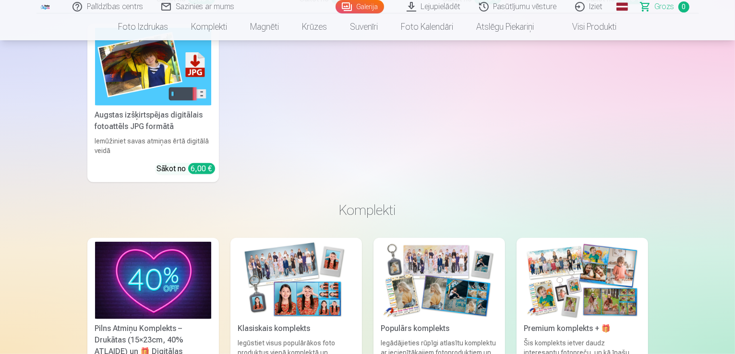
scroll to position [0, 0]
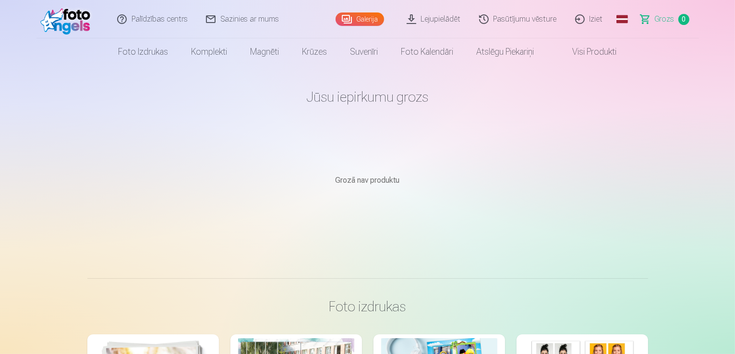
click at [360, 22] on link "Galerija" at bounding box center [360, 18] width 48 height 13
